Goal: Obtain resource: Obtain resource

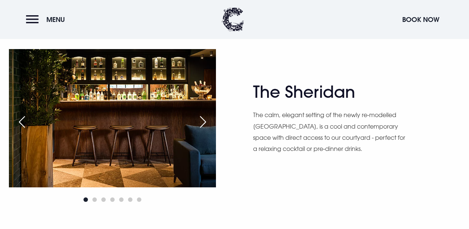
scroll to position [756, 0]
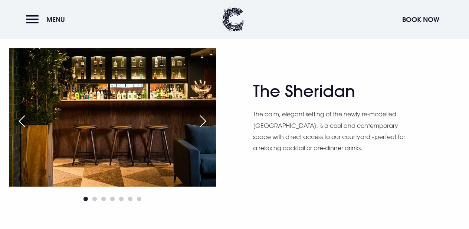
click at [203, 119] on div "Next slide" at bounding box center [203, 121] width 19 height 16
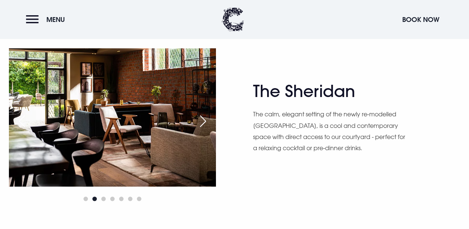
click at [203, 119] on div "Next slide" at bounding box center [203, 121] width 19 height 16
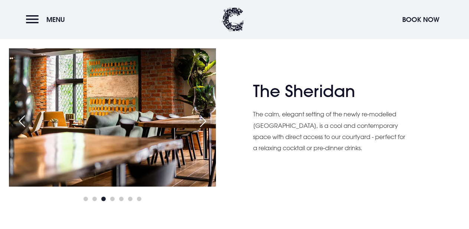
click at [203, 119] on div "Next slide" at bounding box center [203, 121] width 19 height 16
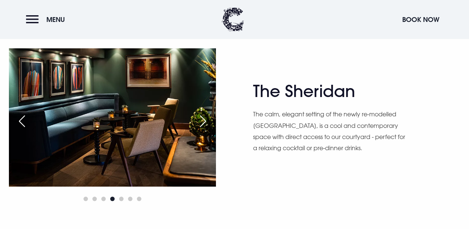
click at [203, 119] on div "Next slide" at bounding box center [203, 121] width 19 height 16
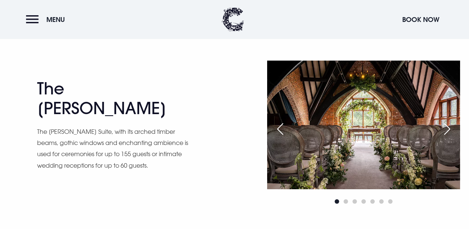
scroll to position [935, 0]
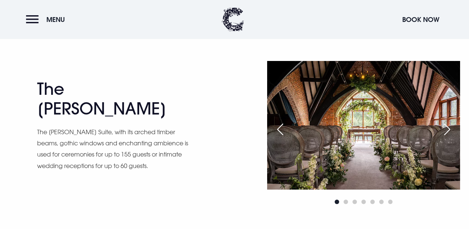
click at [447, 132] on div "Next slide" at bounding box center [447, 129] width 19 height 16
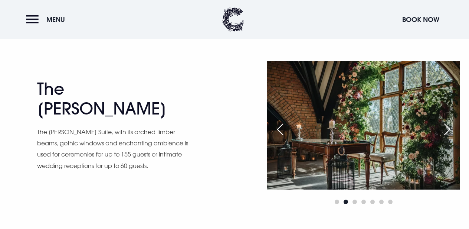
click at [447, 132] on div "Next slide" at bounding box center [447, 129] width 19 height 16
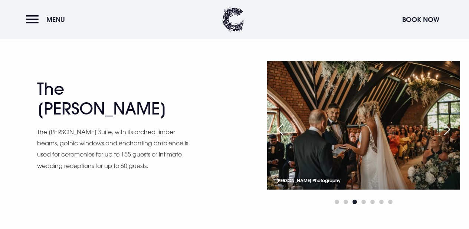
click at [447, 132] on div "Next slide" at bounding box center [447, 129] width 19 height 16
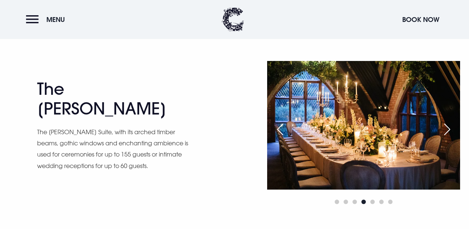
click at [447, 132] on div "Next slide" at bounding box center [447, 129] width 19 height 16
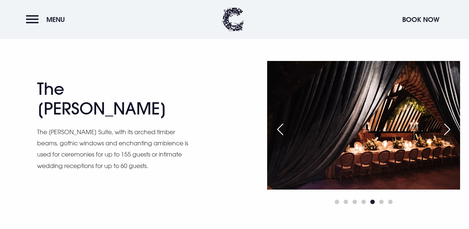
click at [447, 132] on div "Next slide" at bounding box center [447, 129] width 19 height 16
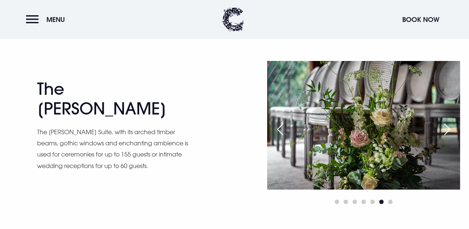
click at [278, 125] on div "Previous slide" at bounding box center [280, 129] width 19 height 16
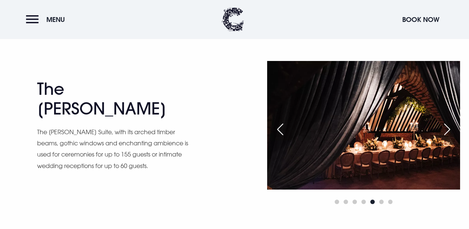
click at [278, 125] on div "Previous slide" at bounding box center [280, 129] width 19 height 16
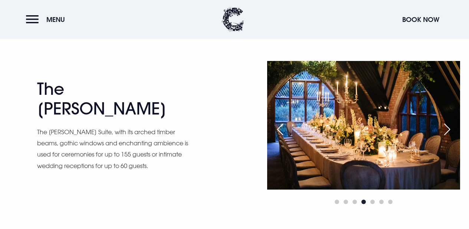
click at [278, 125] on div "Previous slide" at bounding box center [280, 129] width 19 height 16
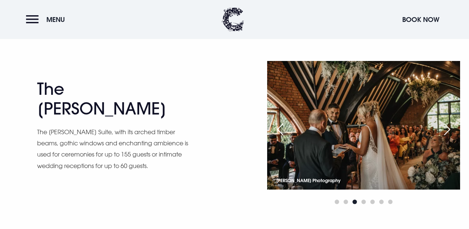
click at [276, 131] on div "Previous slide" at bounding box center [280, 129] width 19 height 16
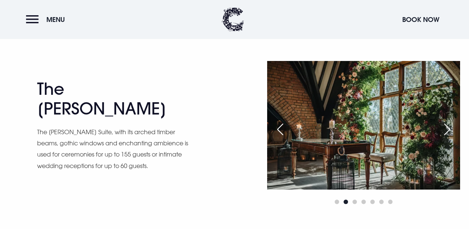
click at [276, 131] on div "Previous slide" at bounding box center [280, 129] width 19 height 16
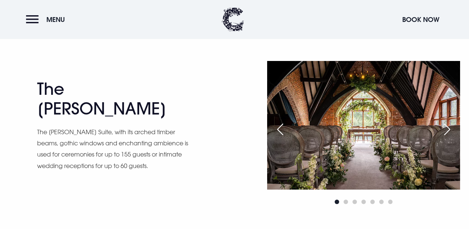
click at [445, 131] on div "Next slide" at bounding box center [447, 129] width 19 height 16
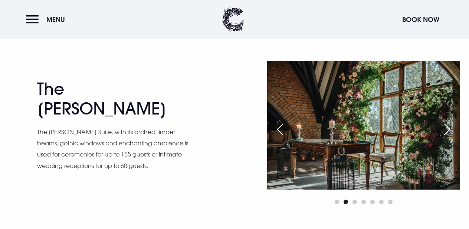
click at [445, 131] on div "Next slide" at bounding box center [447, 129] width 19 height 16
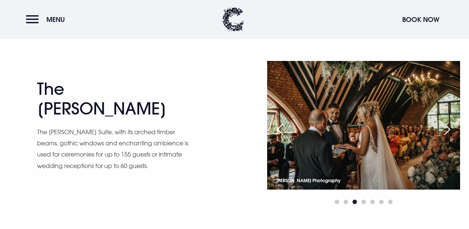
click at [445, 131] on div "Next slide" at bounding box center [447, 129] width 19 height 16
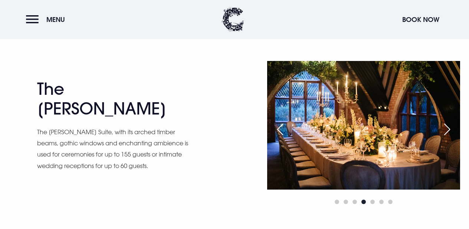
click at [445, 131] on div "Next slide" at bounding box center [447, 129] width 19 height 16
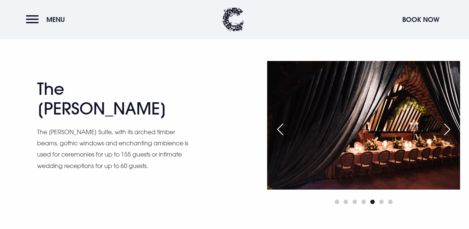
click at [445, 131] on div "Next slide" at bounding box center [447, 129] width 19 height 16
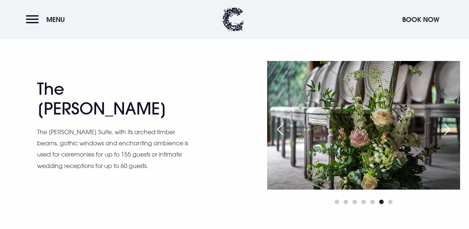
click at [445, 131] on div "Next slide" at bounding box center [447, 129] width 19 height 16
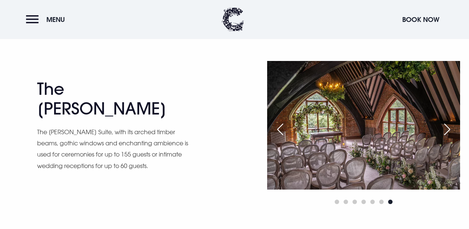
click at [445, 131] on div "Next slide" at bounding box center [447, 129] width 19 height 16
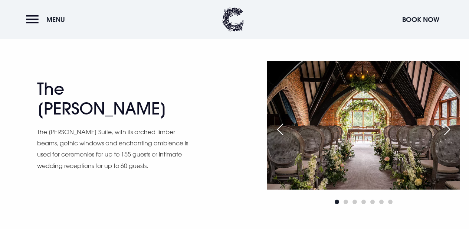
click at [445, 131] on div "Next slide" at bounding box center [447, 129] width 19 height 16
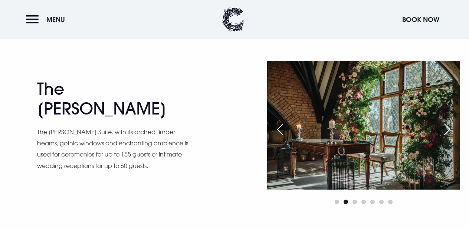
click at [445, 131] on div "Next slide" at bounding box center [447, 129] width 19 height 16
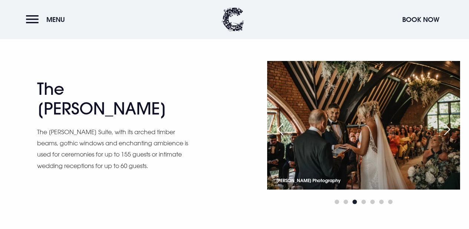
click at [445, 131] on div "Next slide" at bounding box center [447, 129] width 19 height 16
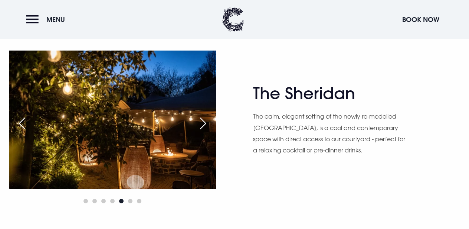
scroll to position [752, 0]
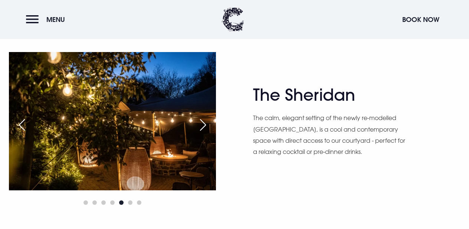
click at [205, 129] on div "Next slide" at bounding box center [203, 124] width 19 height 16
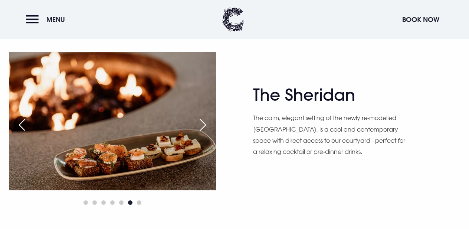
click at [202, 133] on div "Next slide" at bounding box center [203, 124] width 19 height 16
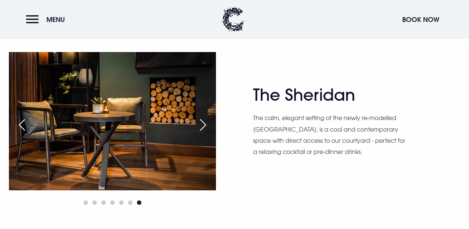
click at [202, 133] on div "Next slide" at bounding box center [203, 124] width 19 height 16
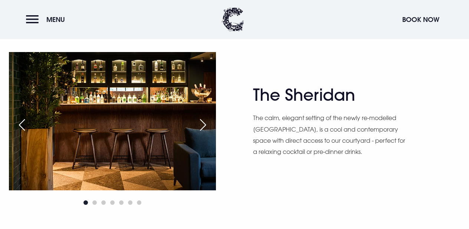
click at [202, 133] on div "Next slide" at bounding box center [203, 124] width 19 height 16
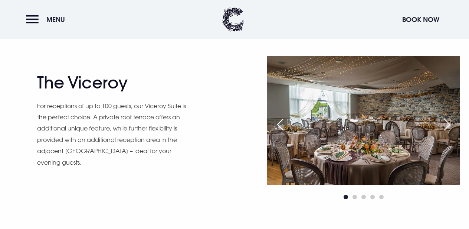
scroll to position [563, 0]
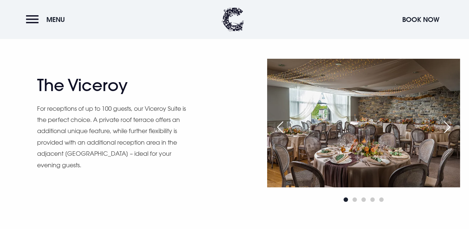
click at [448, 128] on div "Next slide" at bounding box center [447, 127] width 19 height 16
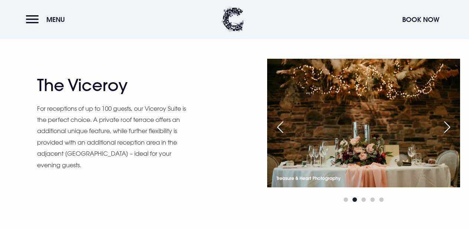
click at [447, 130] on div "Next slide" at bounding box center [447, 127] width 19 height 16
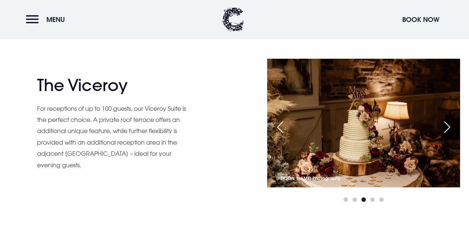
click at [447, 130] on div "Next slide" at bounding box center [447, 127] width 19 height 16
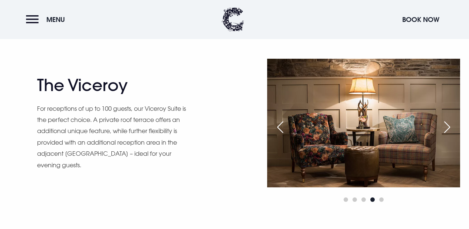
click at [447, 130] on div "Next slide" at bounding box center [447, 127] width 19 height 16
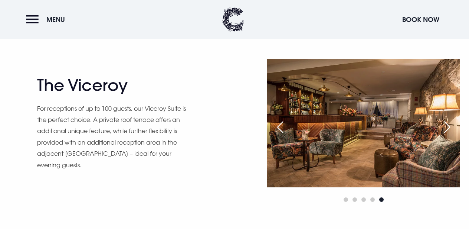
click at [447, 130] on div "Next slide" at bounding box center [447, 127] width 19 height 16
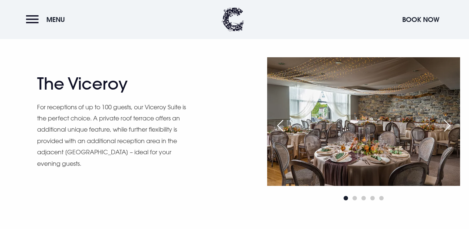
scroll to position [565, 0]
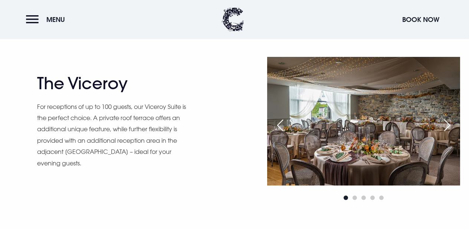
click at [447, 120] on div "Next slide" at bounding box center [447, 125] width 19 height 16
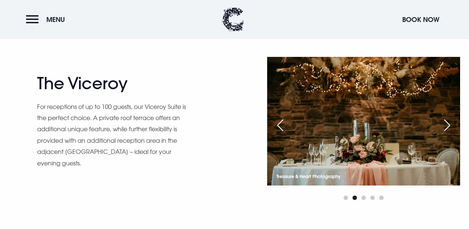
click at [447, 120] on div "Next slide" at bounding box center [447, 125] width 19 height 16
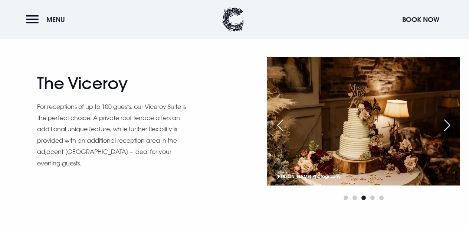
click at [447, 120] on div "Next slide" at bounding box center [447, 125] width 19 height 16
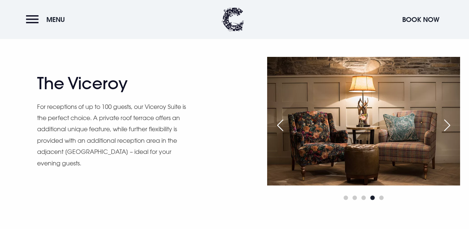
click at [447, 120] on div "Next slide" at bounding box center [447, 125] width 19 height 16
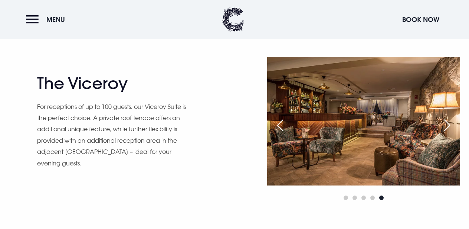
click at [447, 120] on div "Next slide" at bounding box center [447, 125] width 19 height 16
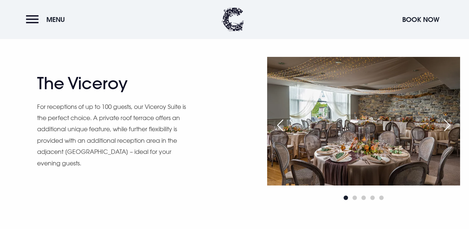
click at [447, 120] on div "Next slide" at bounding box center [447, 125] width 19 height 16
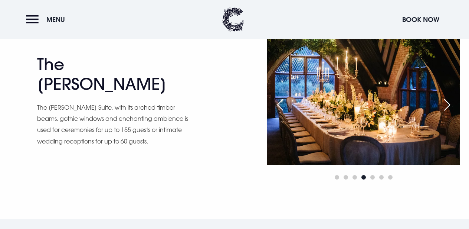
scroll to position [939, 0]
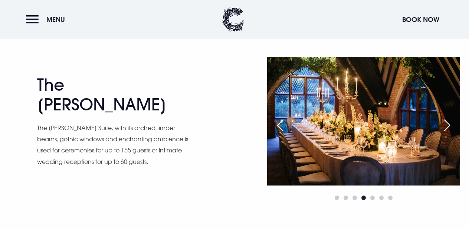
click at [449, 132] on div "Next slide" at bounding box center [447, 125] width 19 height 16
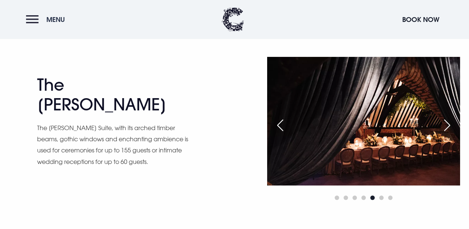
click at [36, 26] on button "Menu" at bounding box center [47, 19] width 43 height 16
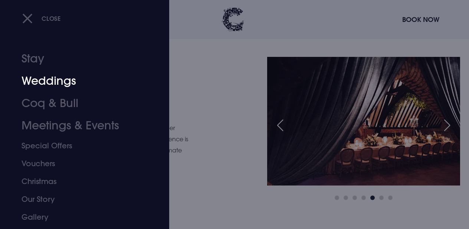
click at [57, 78] on link "Weddings" at bounding box center [80, 81] width 116 height 22
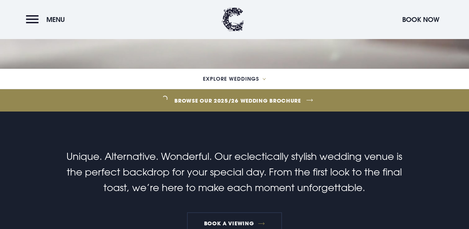
scroll to position [158, 0]
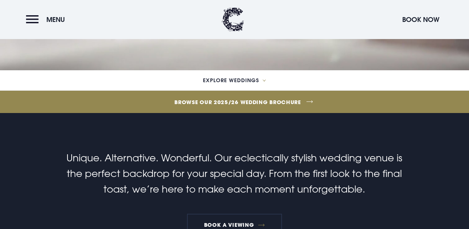
click at [265, 100] on link "Browse our 2025/26 wedding brochure" at bounding box center [237, 102] width 1064 height 28
